Goal: Feedback & Contribution: Submit feedback/report problem

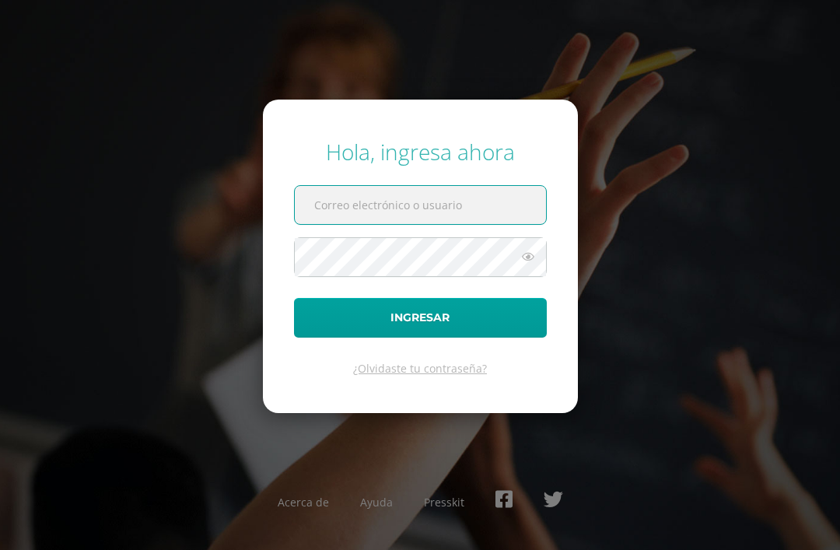
click at [483, 224] on input "text" at bounding box center [420, 205] width 251 height 38
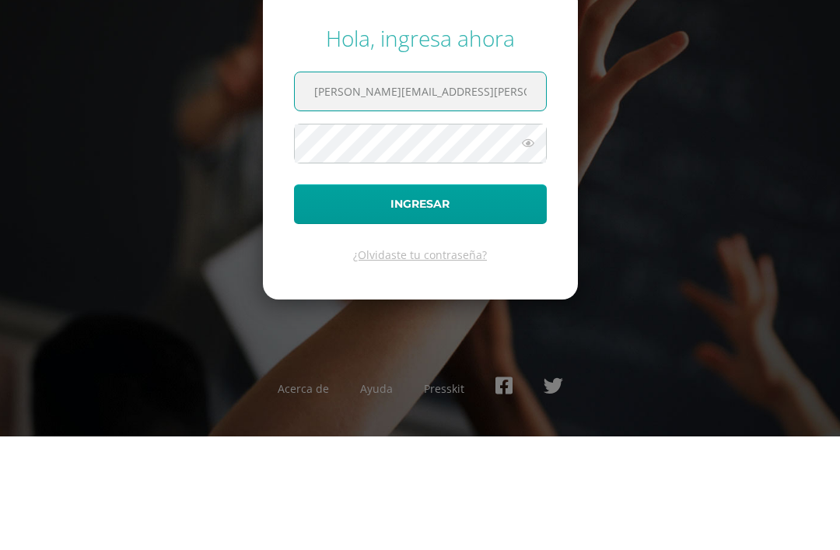
type input "[PERSON_NAME][EMAIL_ADDRESS][PERSON_NAME][DOMAIN_NAME]"
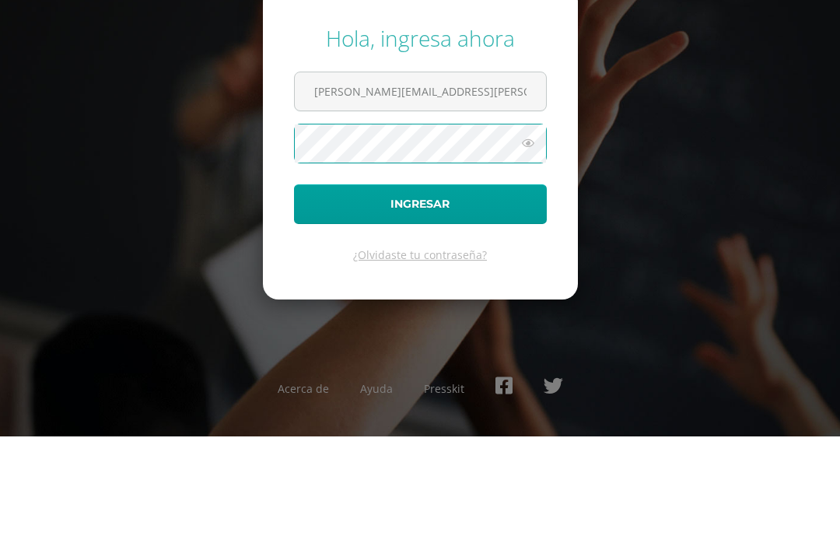
click at [440, 298] on button "Ingresar" at bounding box center [420, 318] width 253 height 40
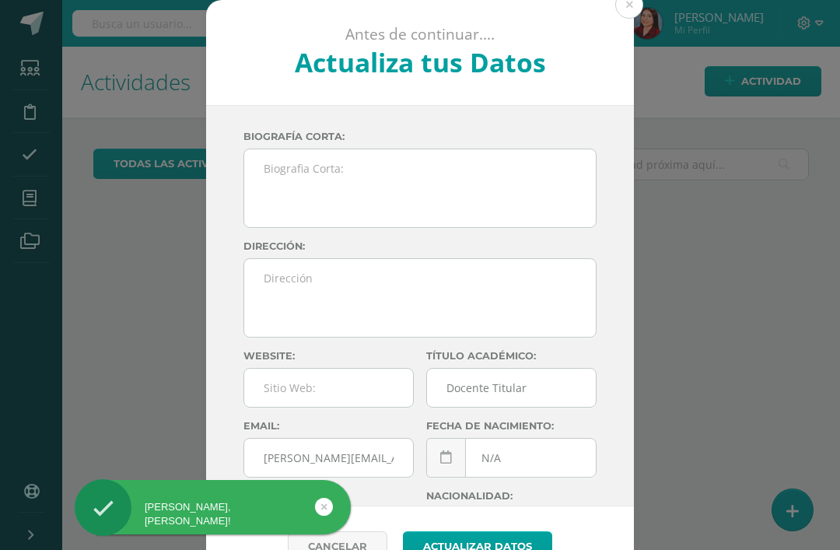
click at [632, 16] on button at bounding box center [629, 5] width 28 height 28
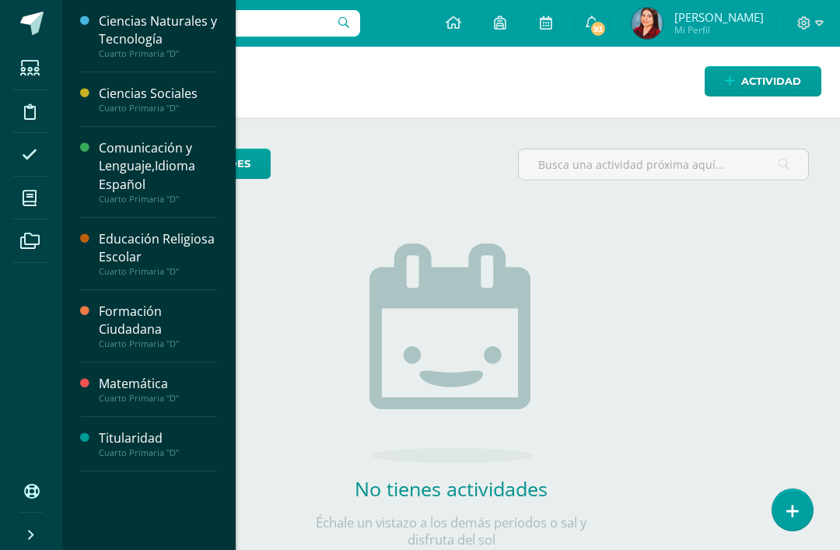
click at [44, 209] on span at bounding box center [29, 197] width 35 height 35
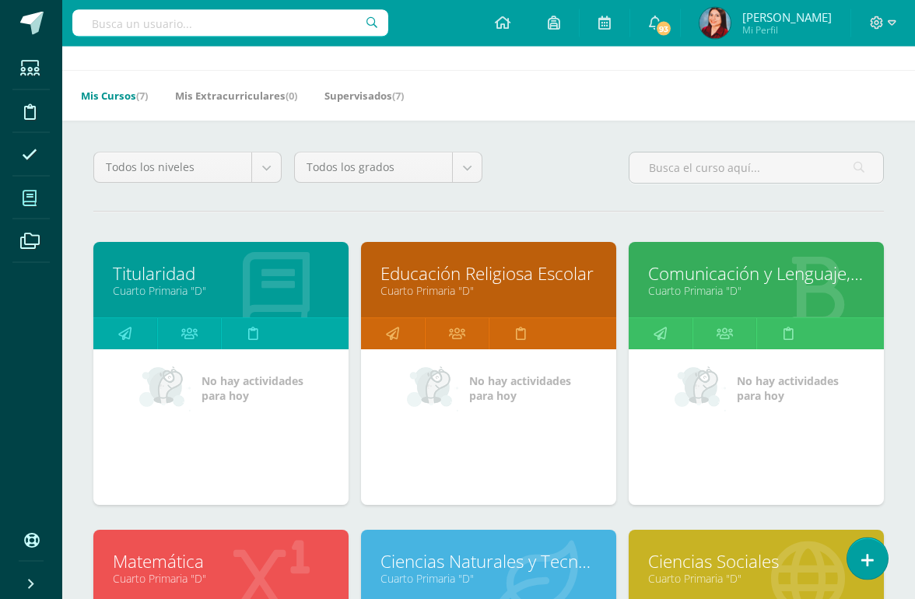
scroll to position [48, 0]
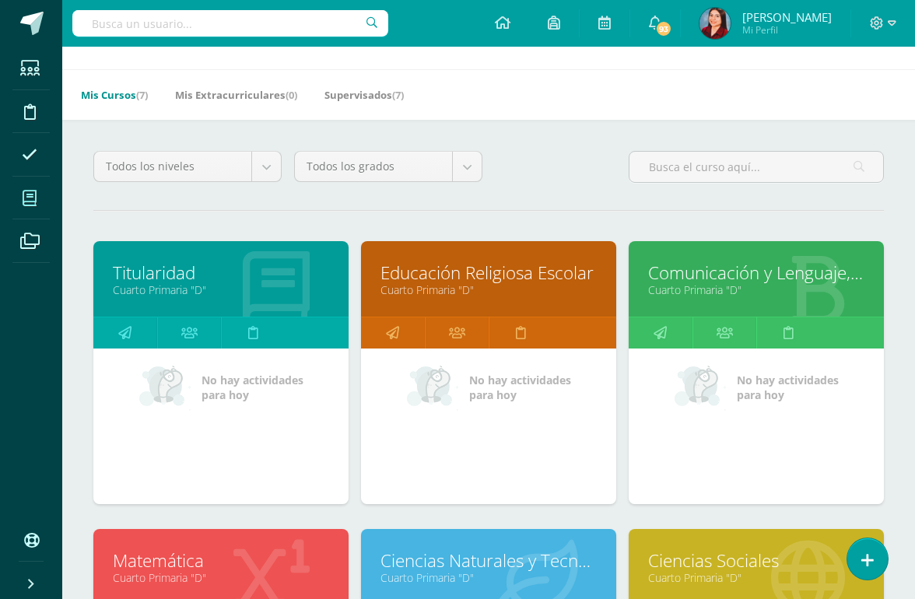
click at [565, 275] on link "Educación Religiosa Escolar" at bounding box center [488, 273] width 216 height 24
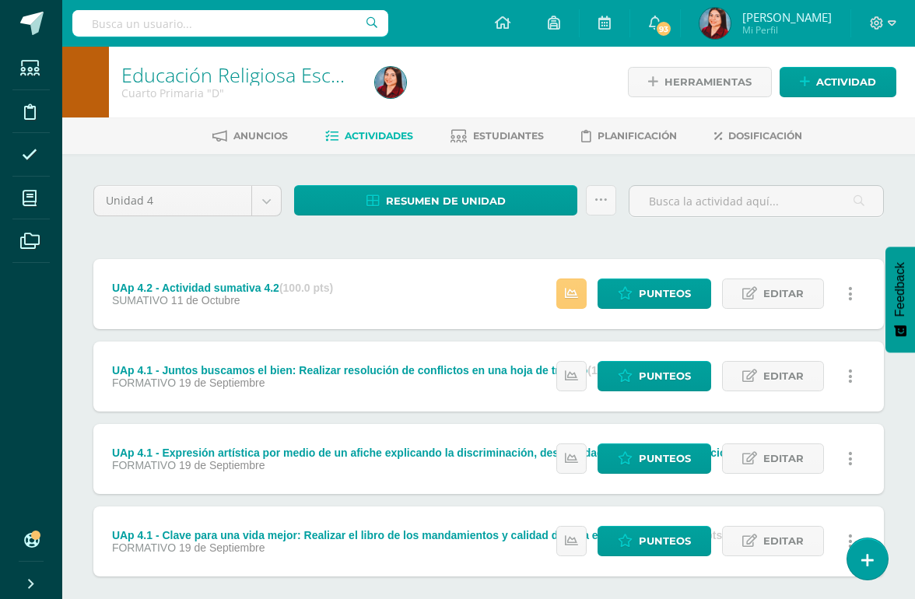
click at [665, 294] on span "Punteos" at bounding box center [665, 293] width 52 height 29
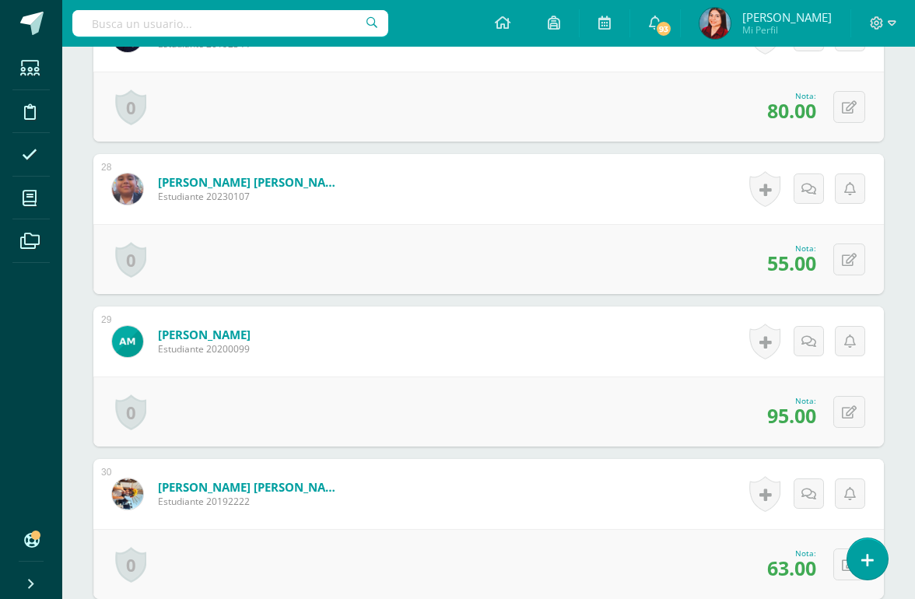
scroll to position [4539, 0]
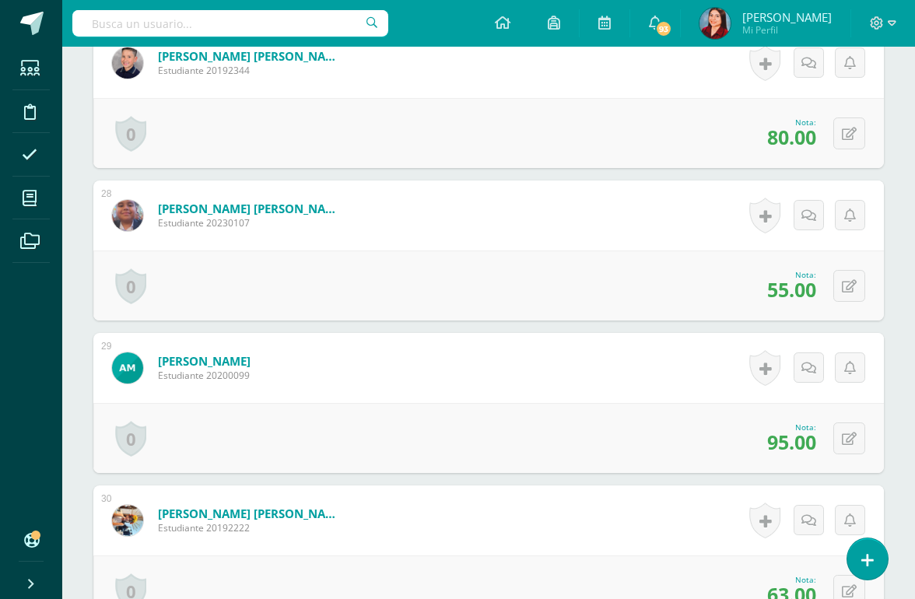
click at [850, 289] on icon at bounding box center [849, 286] width 15 height 13
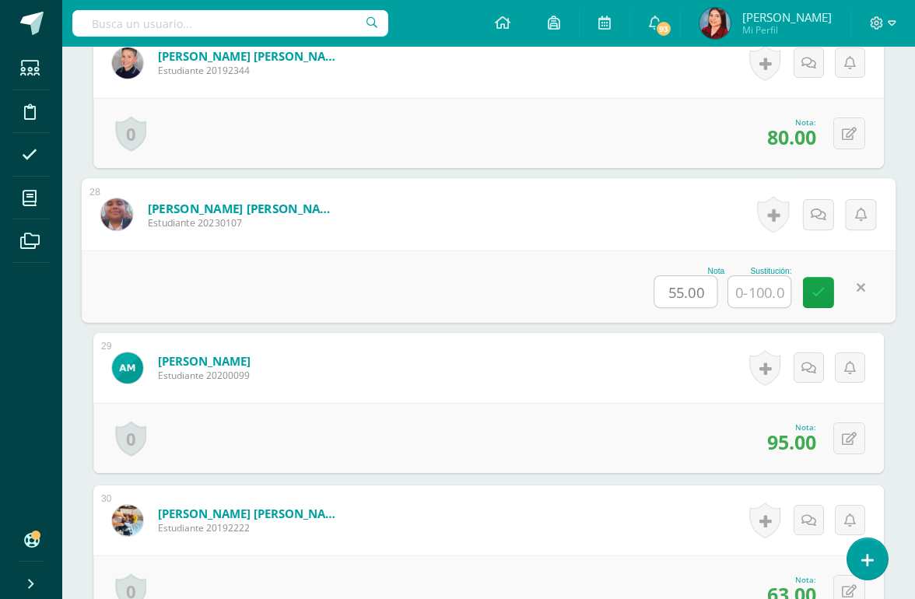
click at [765, 296] on input "text" at bounding box center [759, 291] width 62 height 31
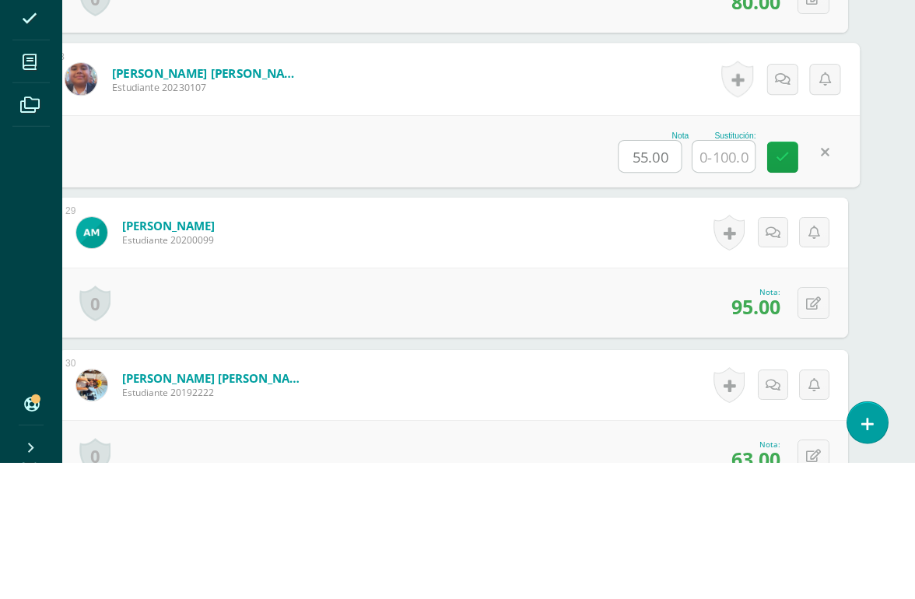
scroll to position [4539, 37]
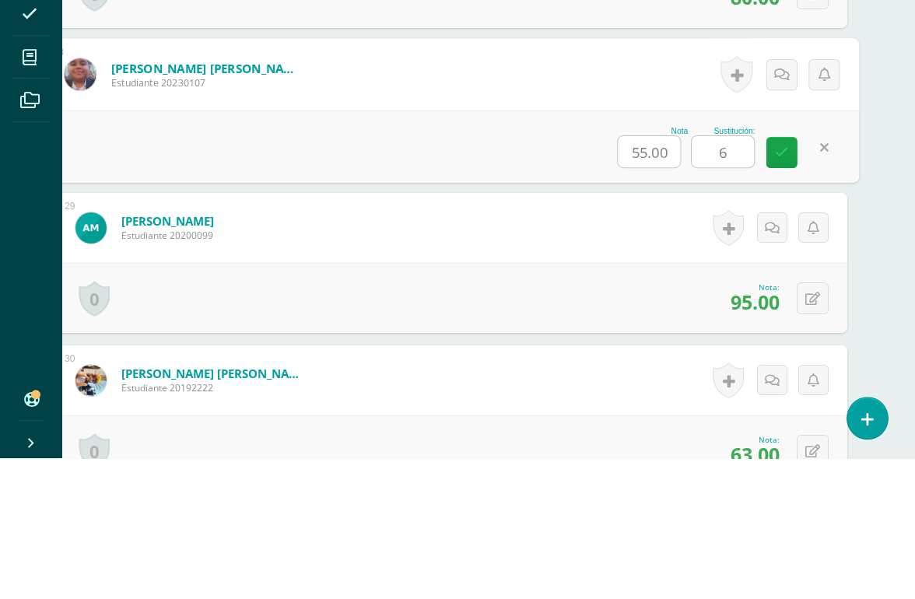
type input "60"
click at [784, 286] on icon at bounding box center [782, 292] width 14 height 13
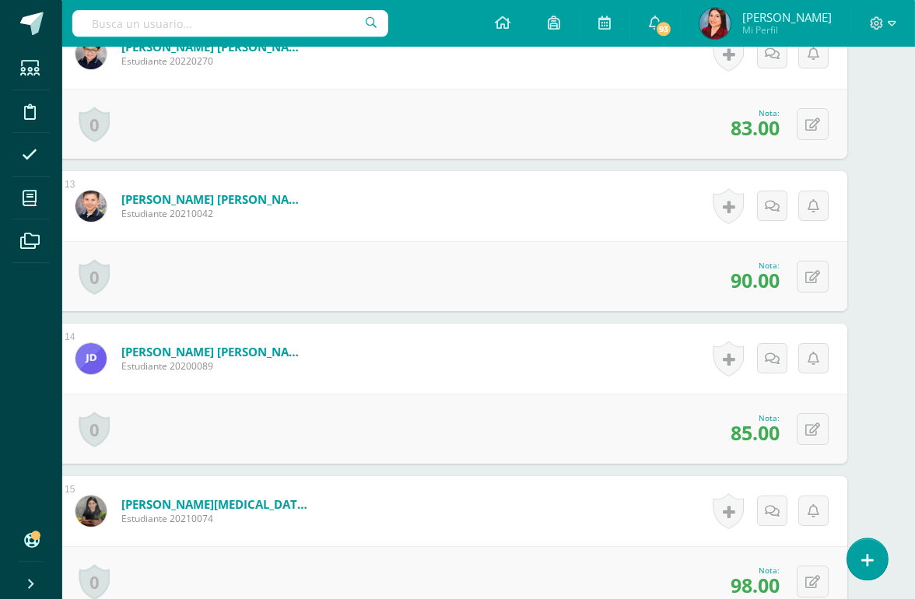
scroll to position [2262, 37]
click at [37, 198] on span at bounding box center [29, 197] width 35 height 35
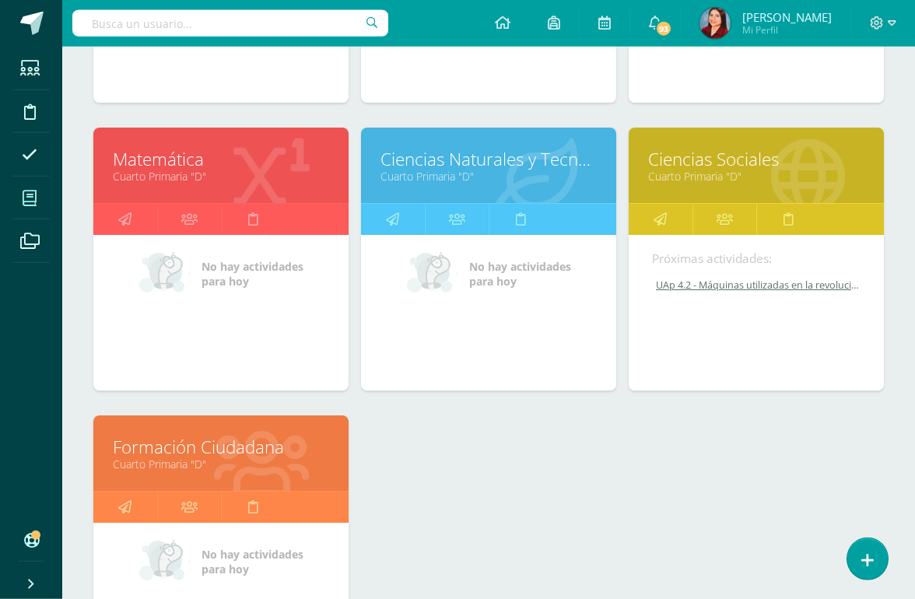
scroll to position [451, 0]
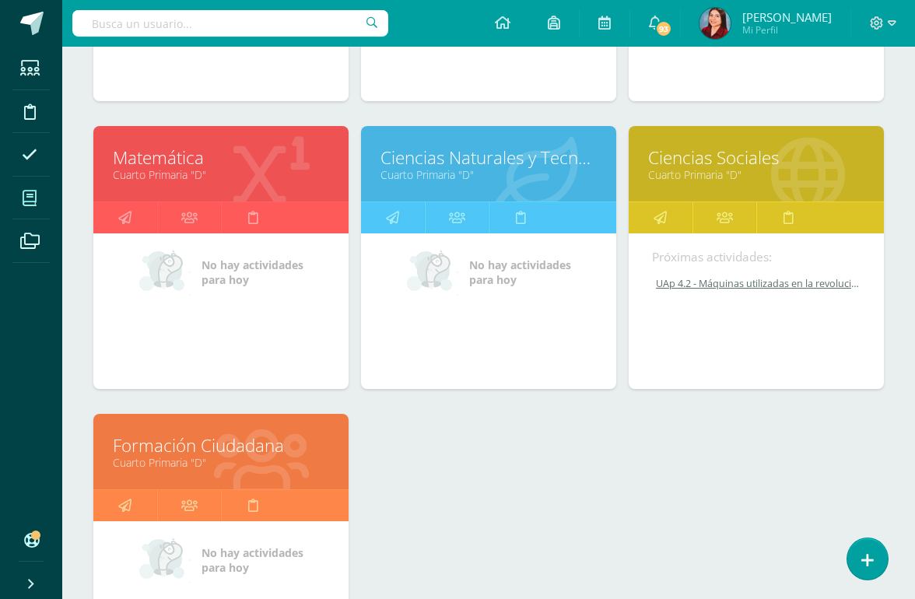
click at [235, 456] on link "Formación Ciudadana" at bounding box center [221, 445] width 216 height 24
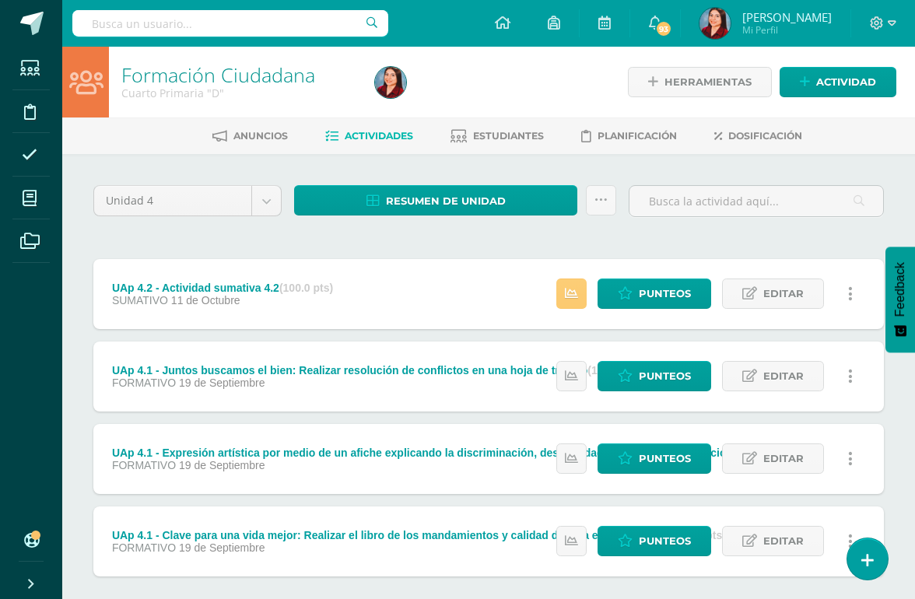
click at [670, 299] on span "Punteos" at bounding box center [665, 293] width 52 height 29
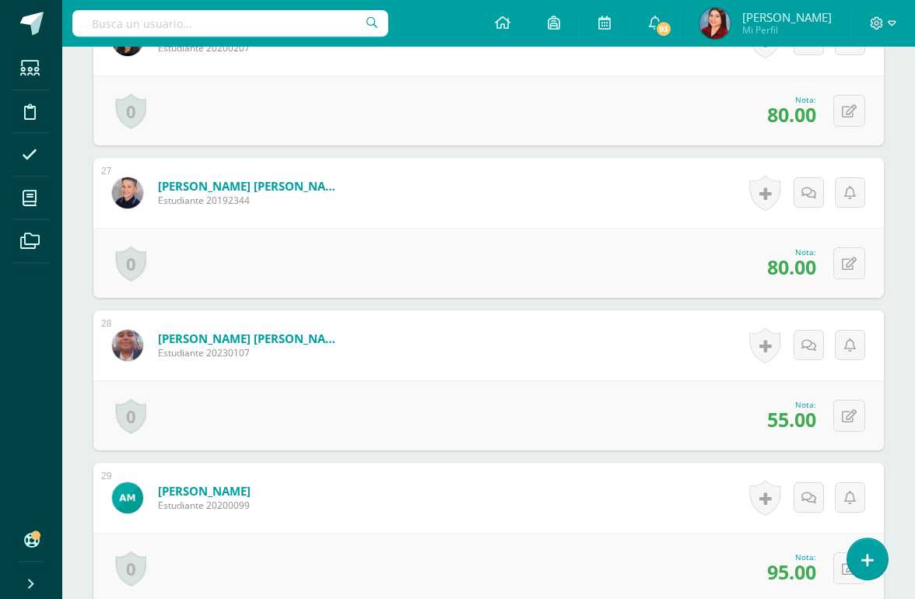
scroll to position [4411, 0]
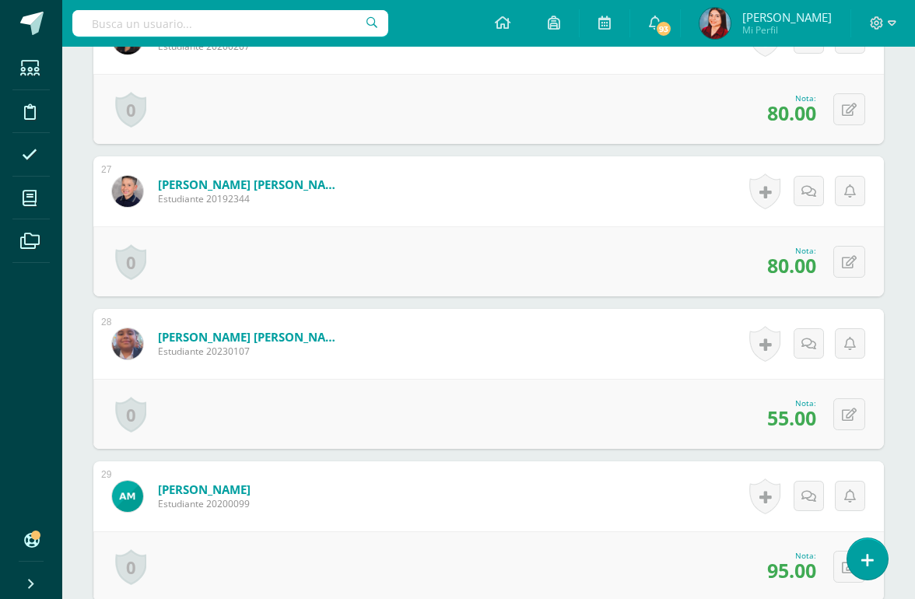
click at [861, 422] on button at bounding box center [849, 414] width 32 height 32
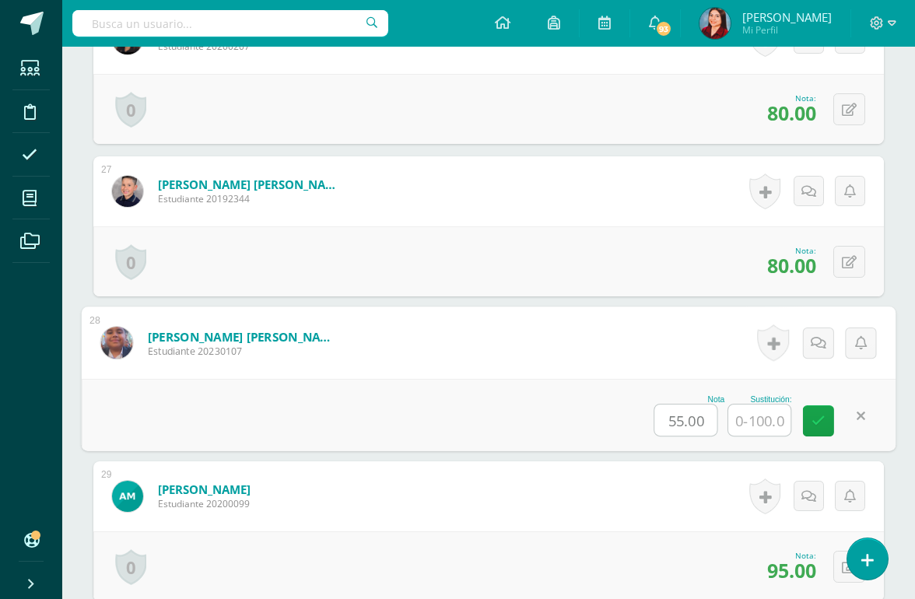
click at [768, 422] on input "text" at bounding box center [759, 420] width 62 height 31
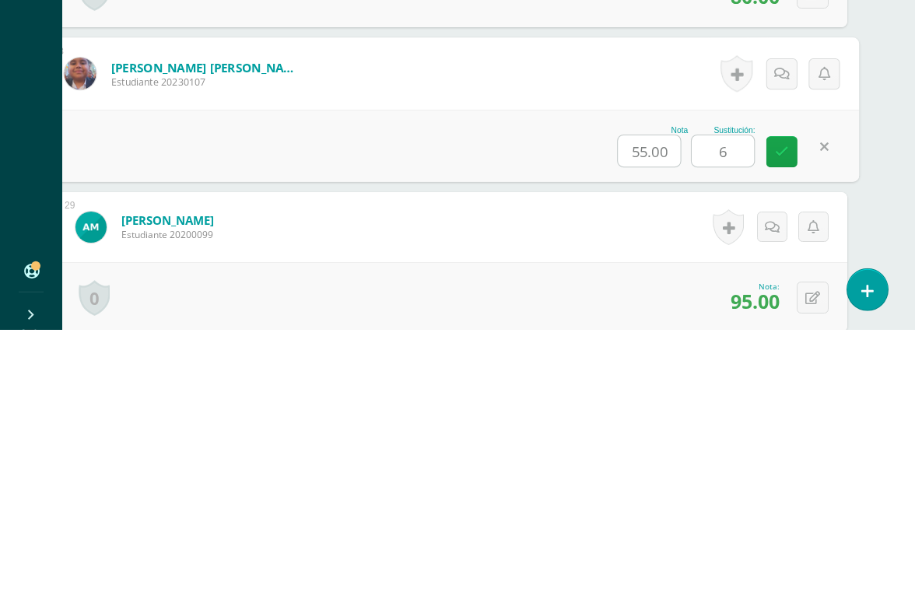
type input "60"
click at [782, 414] on icon at bounding box center [782, 420] width 14 height 13
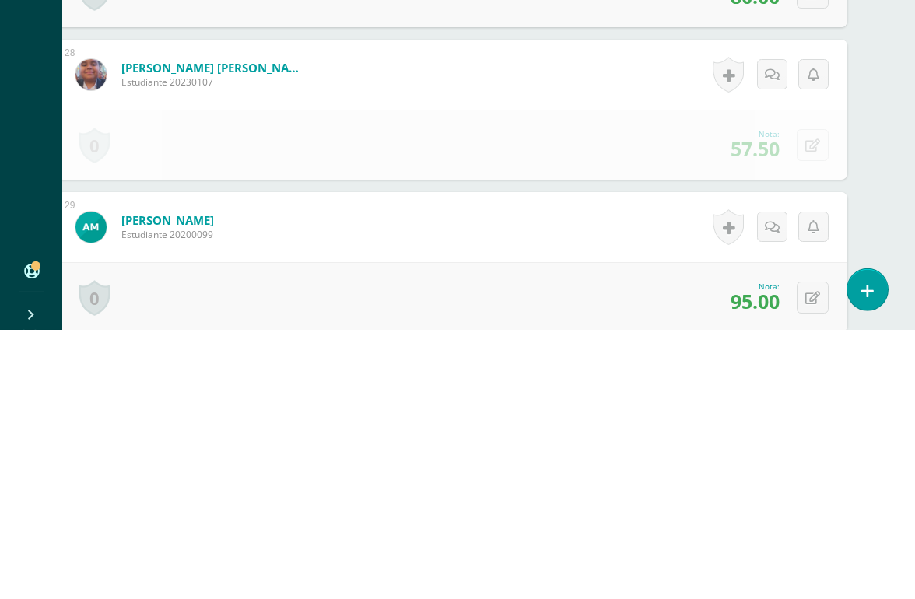
scroll to position [4681, 37]
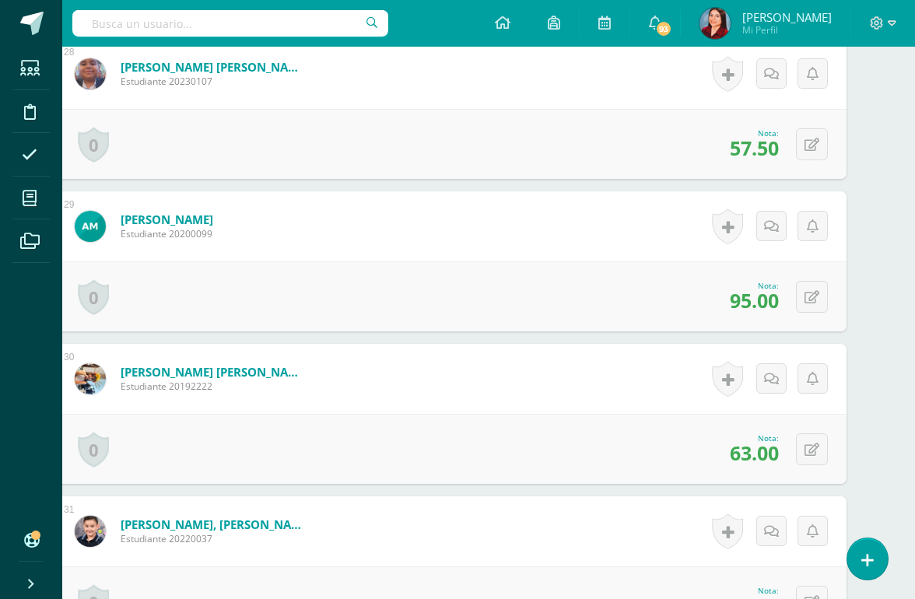
click at [28, 123] on span at bounding box center [29, 110] width 35 height 35
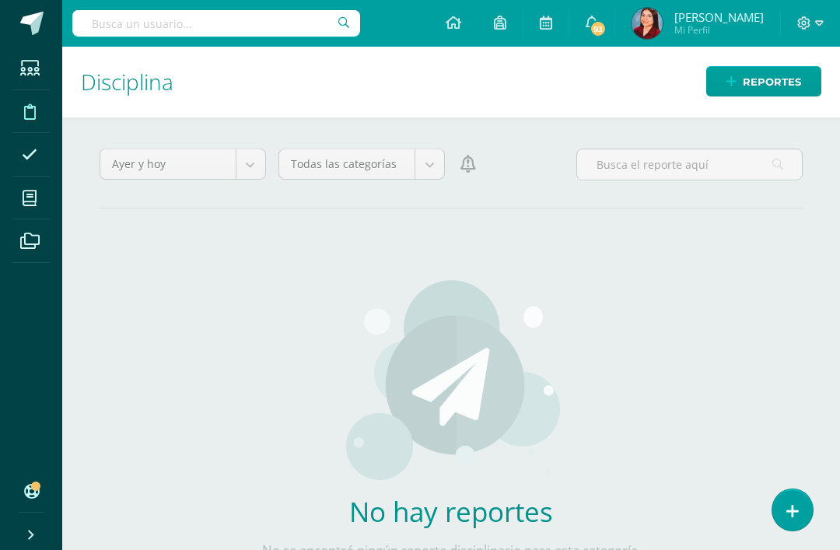
click at [755, 94] on span "Reportes" at bounding box center [772, 82] width 58 height 29
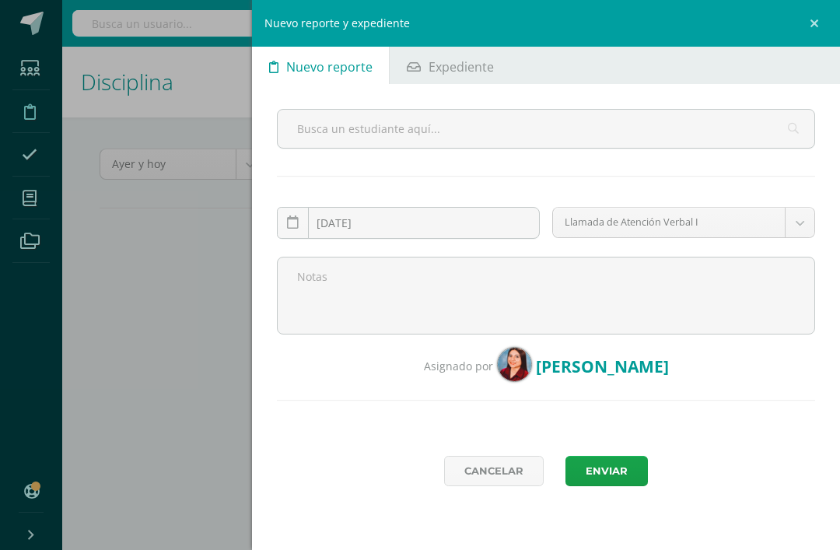
click at [590, 139] on input "text" at bounding box center [546, 129] width 537 height 38
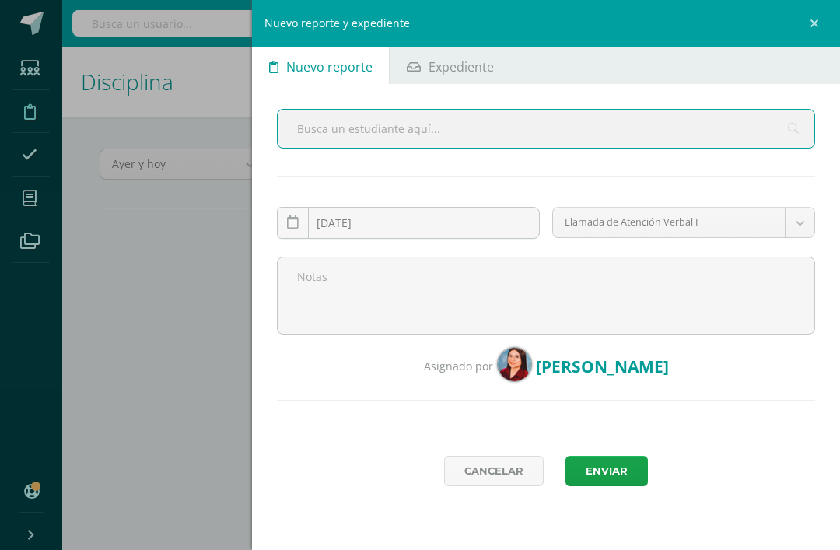
click at [817, 35] on link at bounding box center [817, 23] width 47 height 47
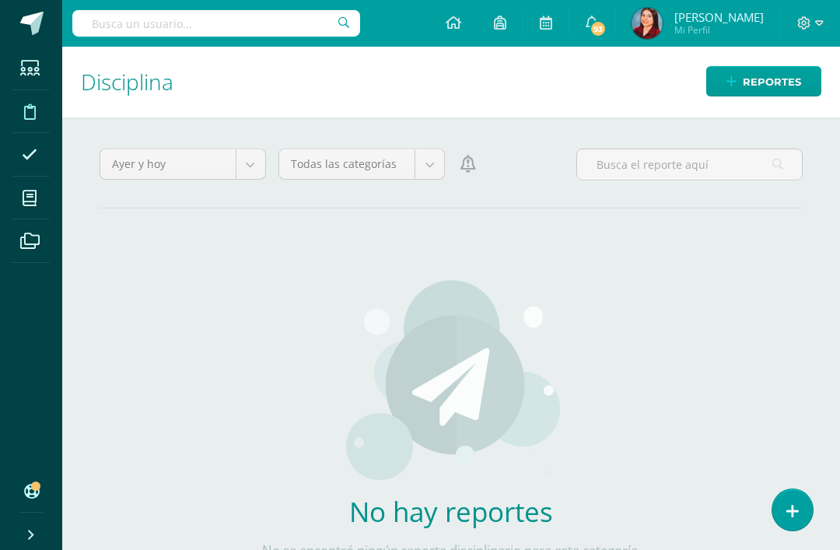
click at [783, 503] on link at bounding box center [793, 509] width 40 height 41
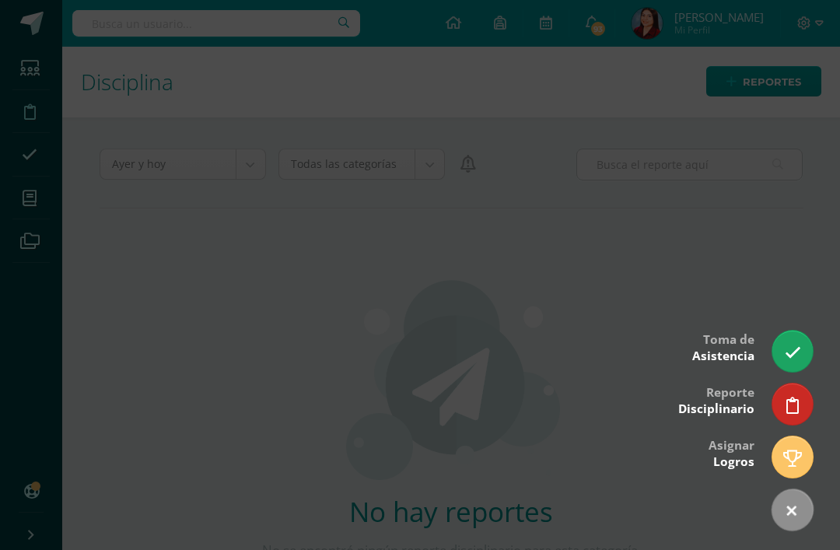
click at [797, 408] on icon at bounding box center [793, 406] width 12 height 16
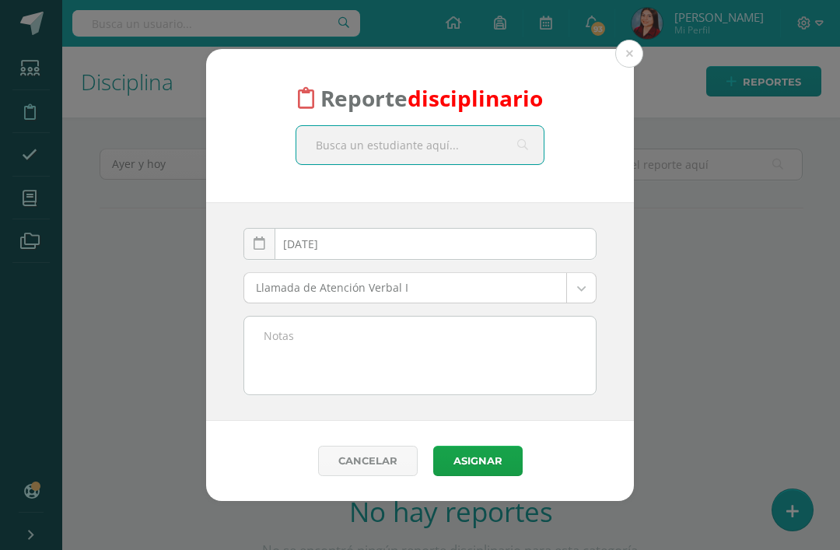
click at [580, 296] on body "Reporte disciplinario 2025-10-15 October, 2025 Mo Tu We Th Fr Sa Su 29 30 1 2 3…" at bounding box center [420, 275] width 840 height 550
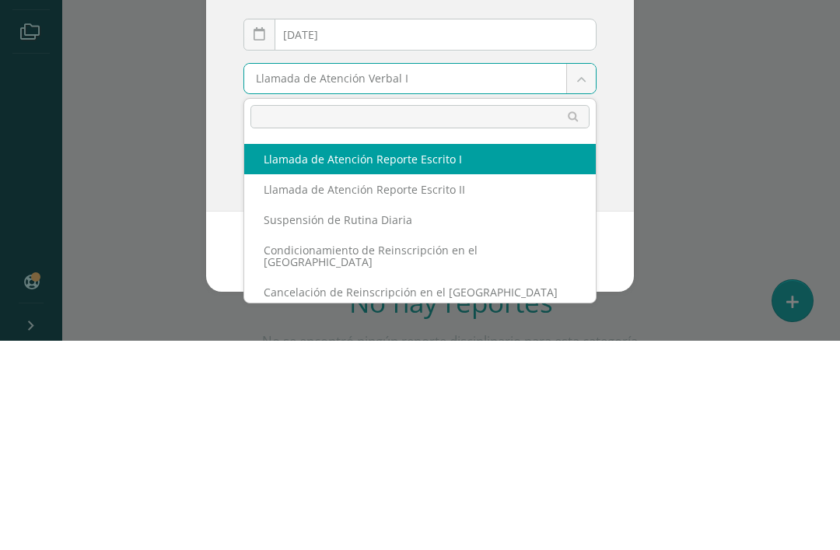
scroll to position [57, 0]
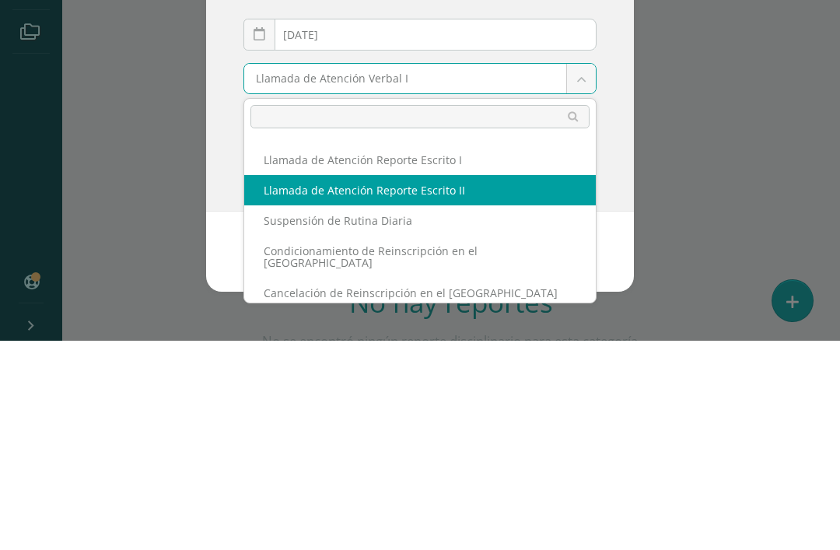
select select "14"
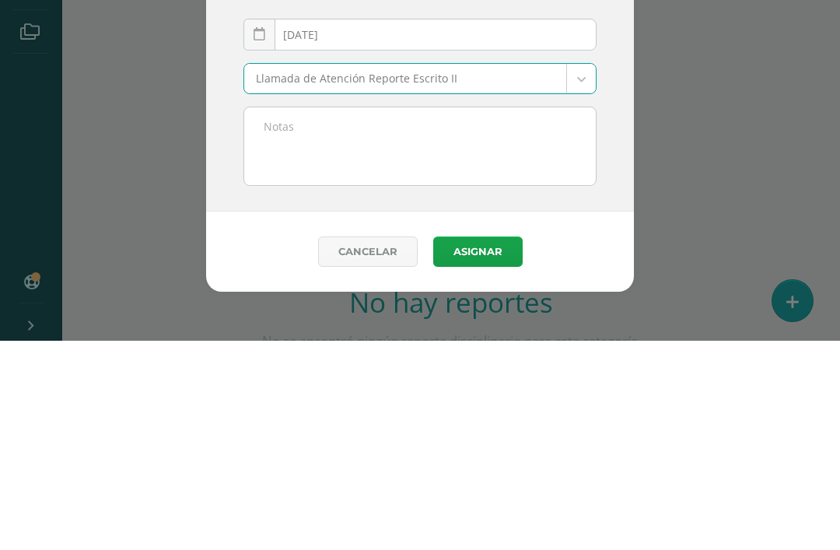
click at [474, 317] on textarea at bounding box center [420, 356] width 352 height 78
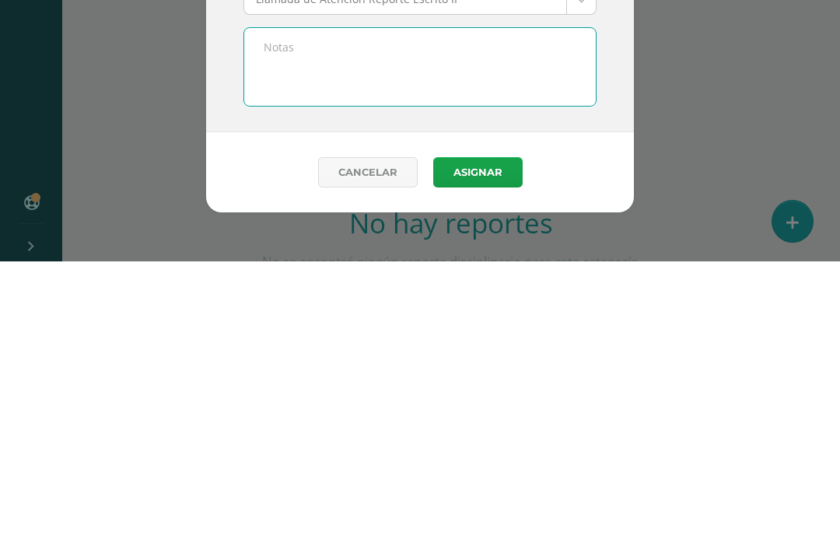
click at [337, 317] on textarea at bounding box center [420, 356] width 352 height 78
paste textarea "Incumplimiento de las normas del Reglamento de Convivencia numeral 7.2 inciso"
click at [266, 317] on textarea "Incumplimiento de las normas del Reglamento de Convivencia numeral 7.2 inciso" at bounding box center [420, 356] width 352 height 78
click at [271, 317] on textarea "Incumplimiento de las normas del Reglamento de Convivencia numeral 7.2 inciso" at bounding box center [420, 356] width 352 height 78
click at [446, 317] on textarea "Incumplimiento de las normas del Reglamento de Convivencia numeral 7.2 inciso" at bounding box center [420, 356] width 352 height 78
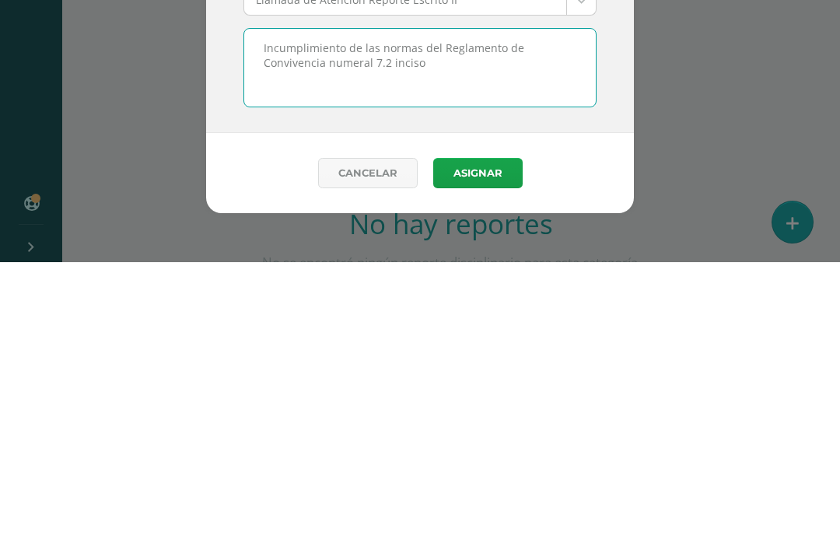
click at [448, 317] on textarea "Incumplimiento de las normas del Reglamento de Convivencia numeral 7.2 inciso" at bounding box center [420, 356] width 352 height 78
paste textarea "f. Uso de violencia física y/o verbal contra algún miembro de la comunidad educ…"
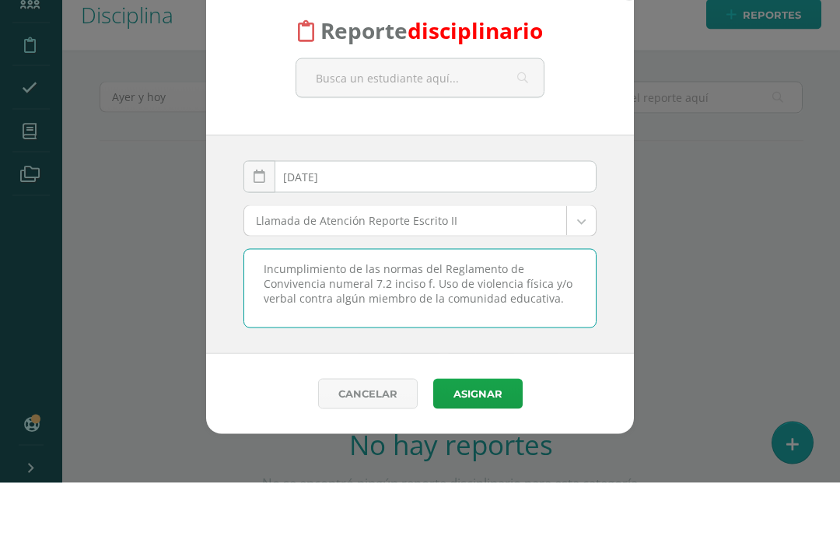
type textarea "Incumplimiento de las normas del Reglamento de Convivencia numeral 7.2 inciso f…"
click at [453, 126] on input "text" at bounding box center [419, 145] width 247 height 38
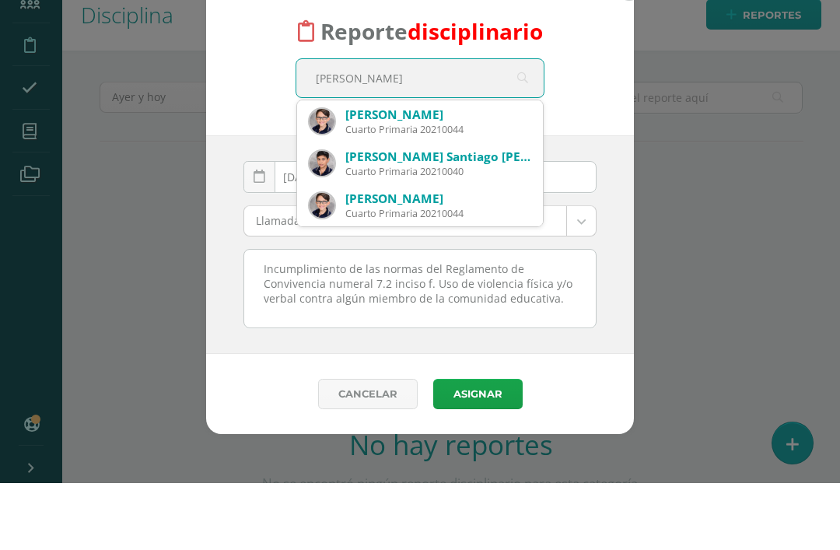
type input "Mateo giron"
click at [481, 190] on div "Cuarto Primaria 20210044" at bounding box center [437, 196] width 185 height 13
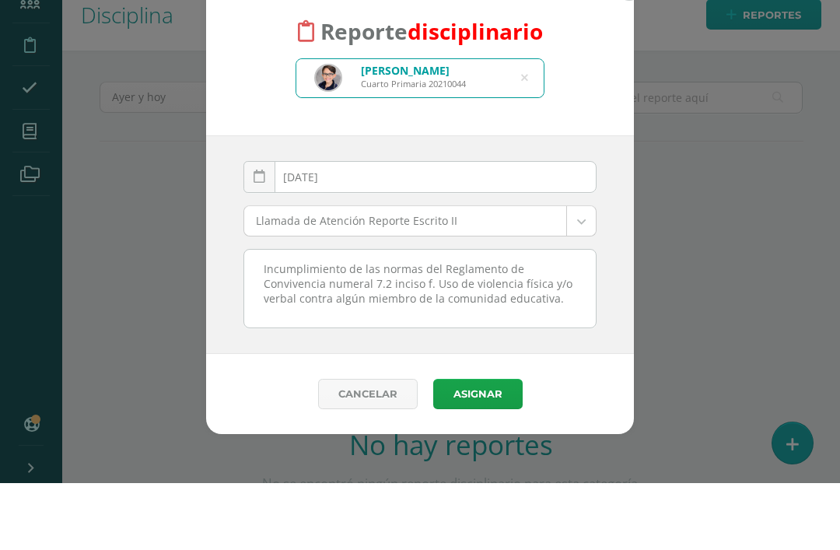
scroll to position [50, 0]
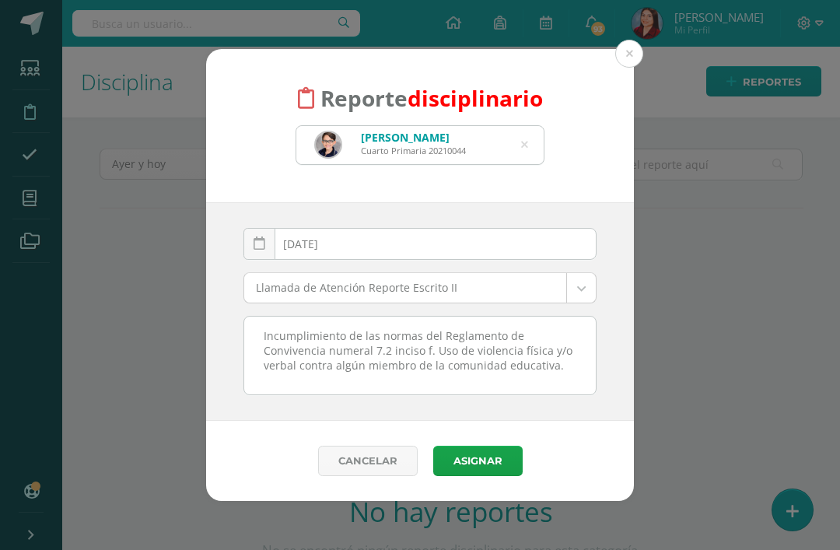
click at [498, 467] on button "Asignar" at bounding box center [477, 461] width 89 height 30
